Goal: Navigation & Orientation: Find specific page/section

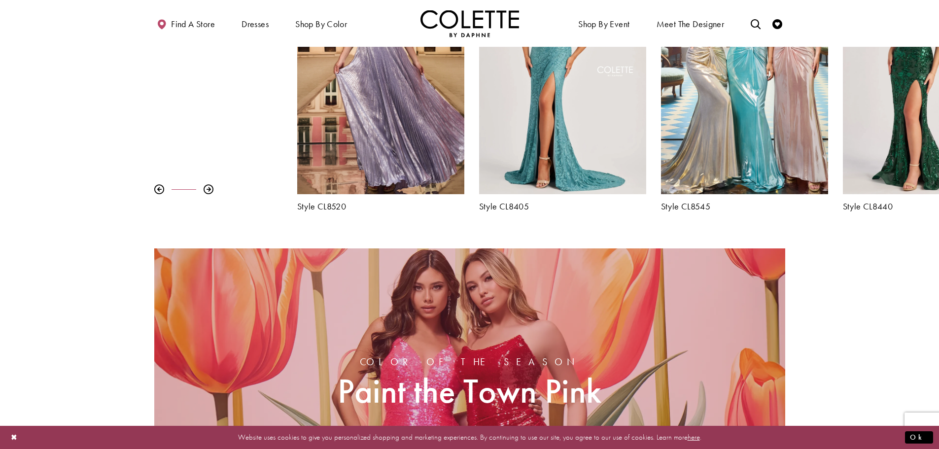
scroll to position [493, 0]
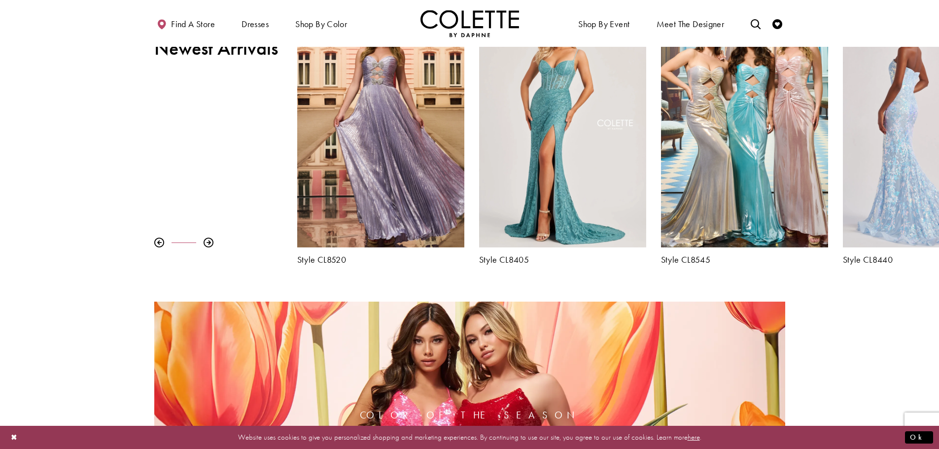
click at [911, 126] on div "Visit Colette by Daphne Style No. CL8440 Page" at bounding box center [926, 125] width 167 height 243
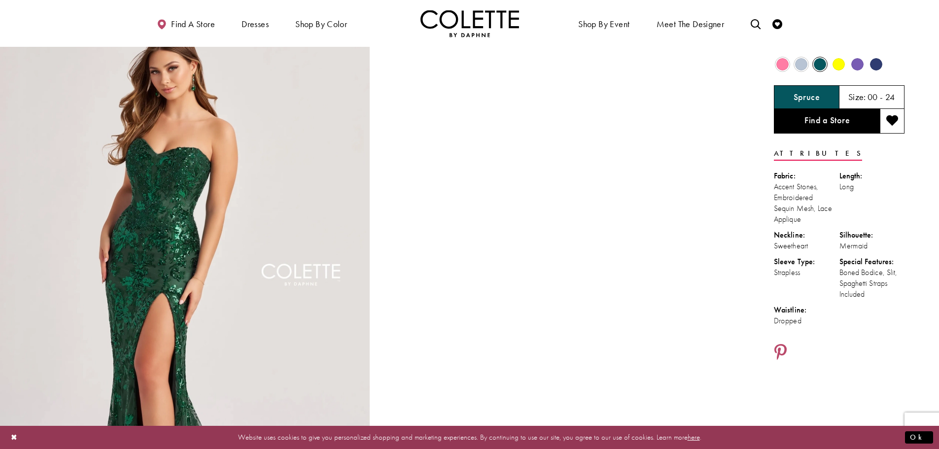
scroll to position [99, 0]
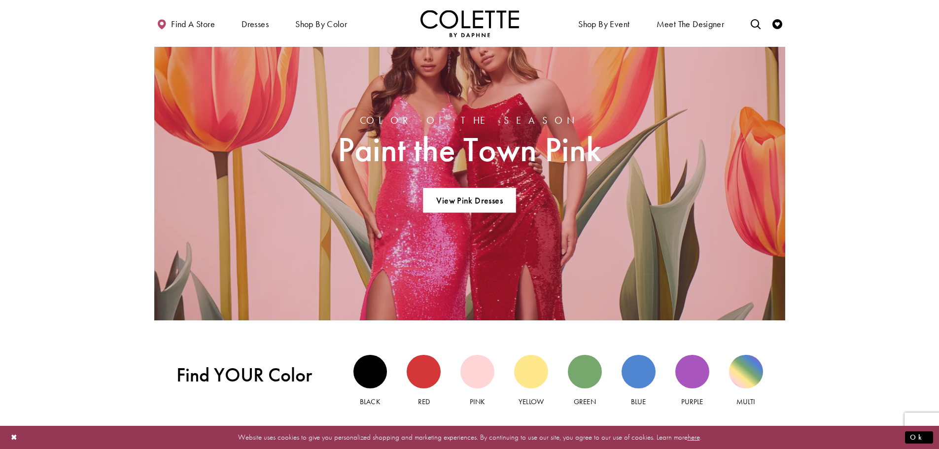
scroll to position [788, 0]
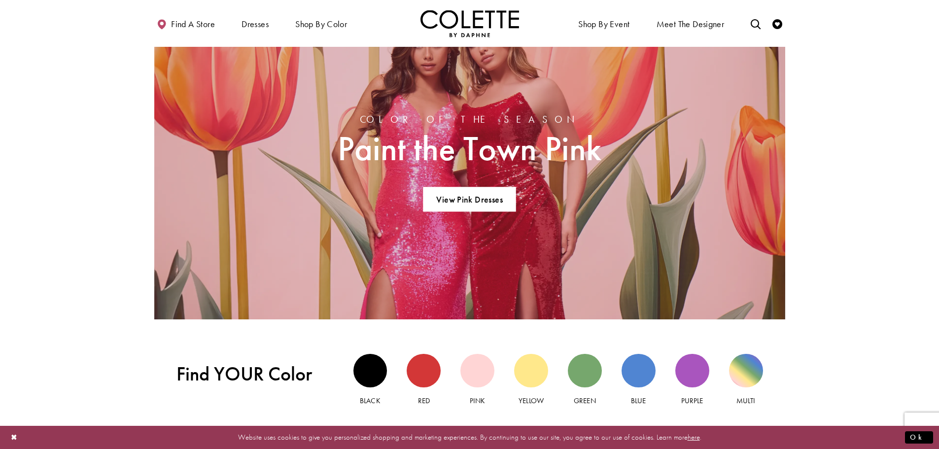
click at [549, 218] on div "colette by daphne models wearing spring 2025 dresses Related Link" at bounding box center [469, 162] width 631 height 313
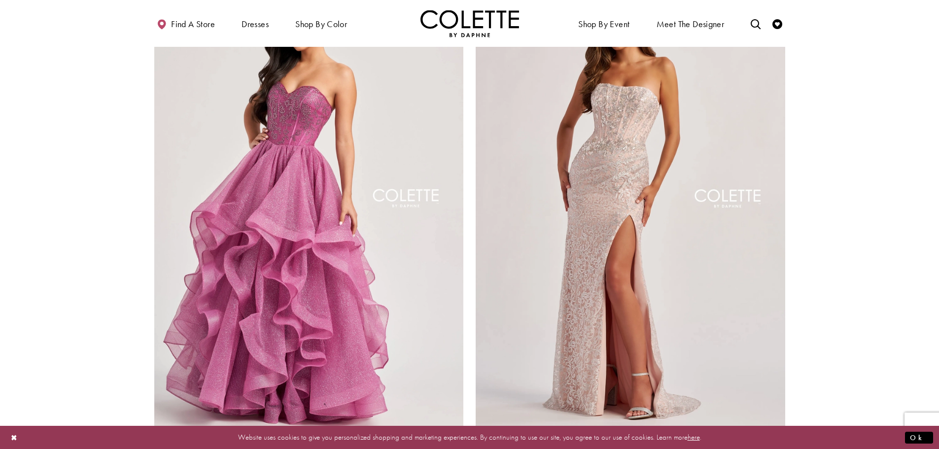
scroll to position [1675, 0]
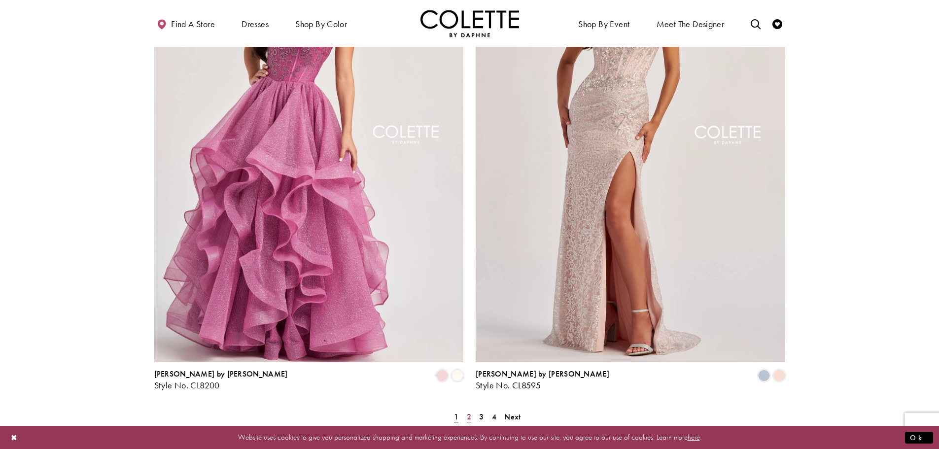
click at [468, 411] on span "2" at bounding box center [469, 416] width 4 height 10
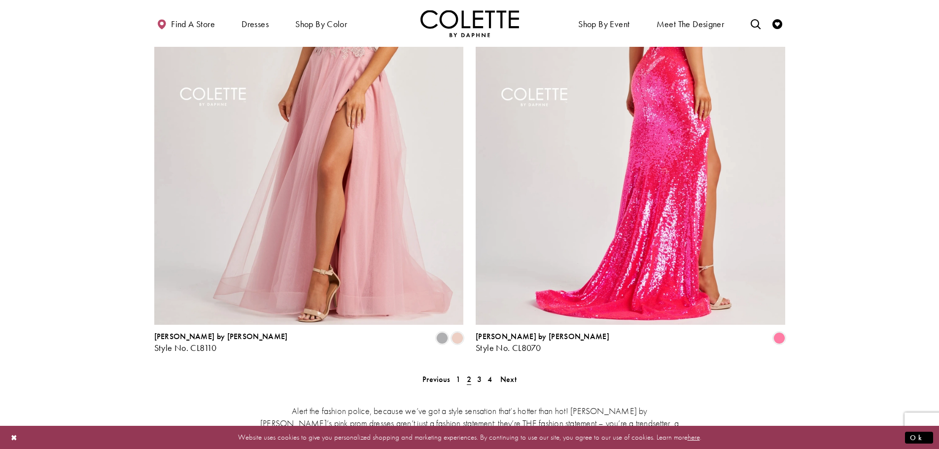
scroll to position [1729, 0]
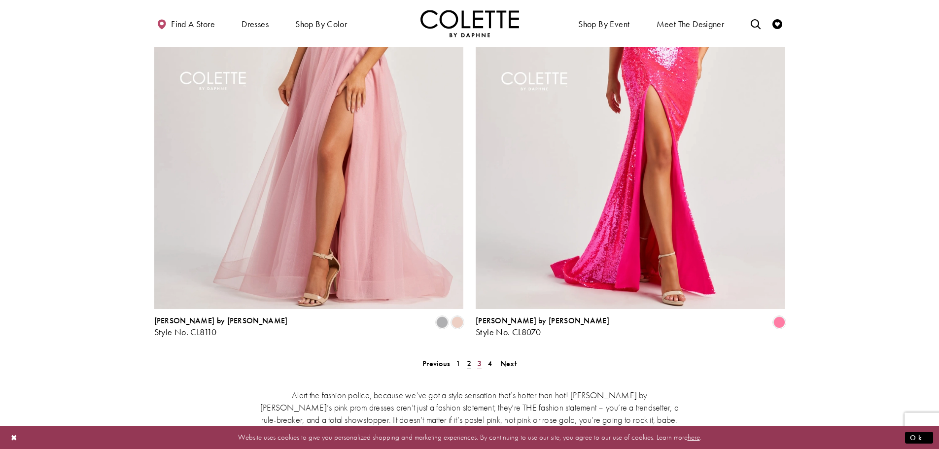
click at [477, 358] on span "3" at bounding box center [479, 363] width 4 height 10
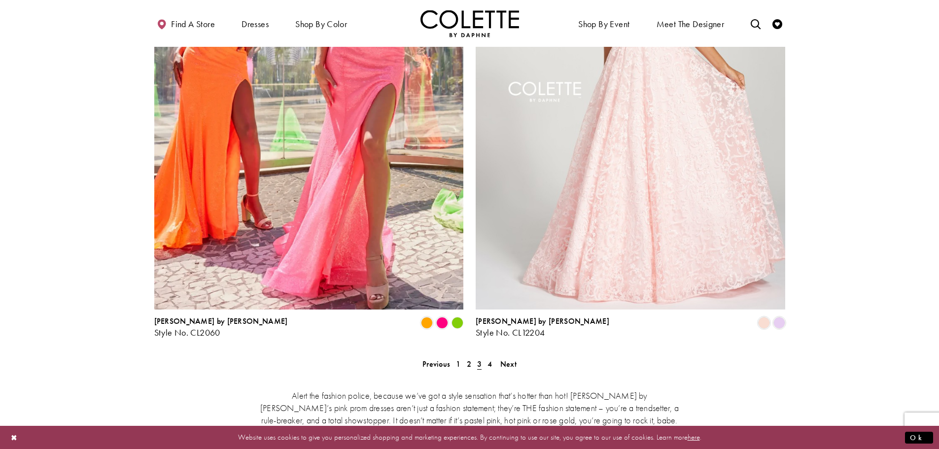
scroll to position [1729, 0]
click at [492, 358] on span "4" at bounding box center [489, 363] width 4 height 10
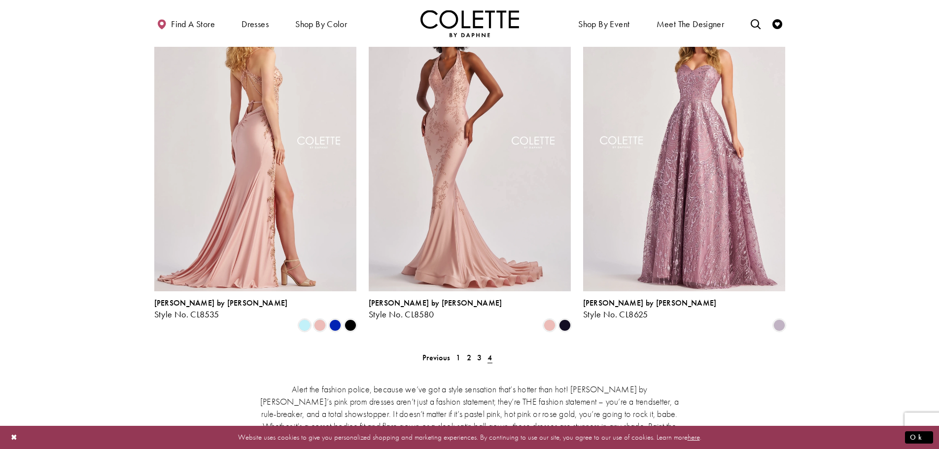
scroll to position [546, 0]
